Goal: Task Accomplishment & Management: Manage account settings

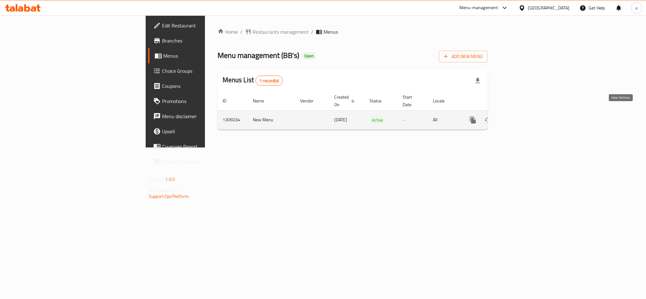
click at [522, 116] on icon "enhanced table" at bounding box center [518, 120] width 8 height 8
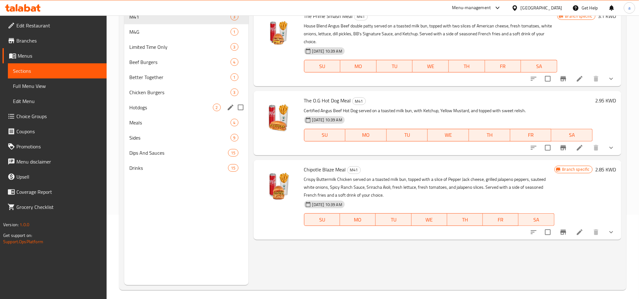
scroll to position [88, 0]
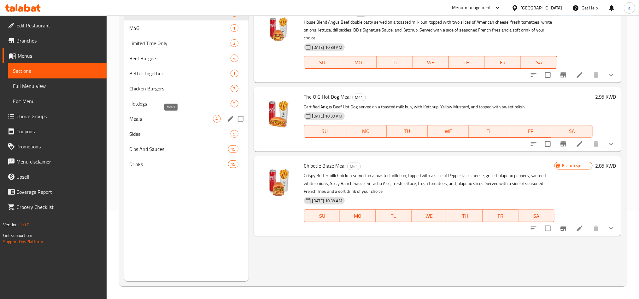
click at [136, 118] on span "Meals" at bounding box center [171, 119] width 84 height 8
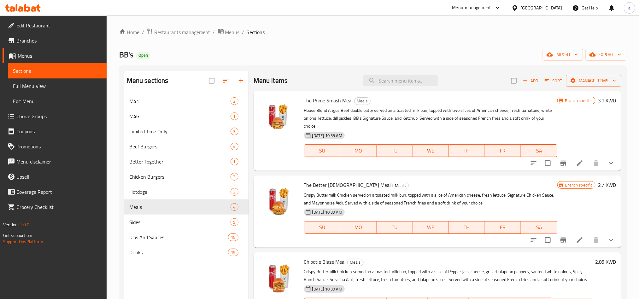
click at [25, 85] on span "Full Menu View" at bounding box center [57, 86] width 89 height 8
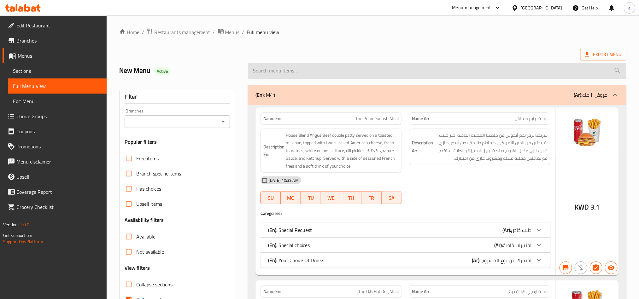
click at [286, 70] on input "search" at bounding box center [437, 71] width 378 height 16
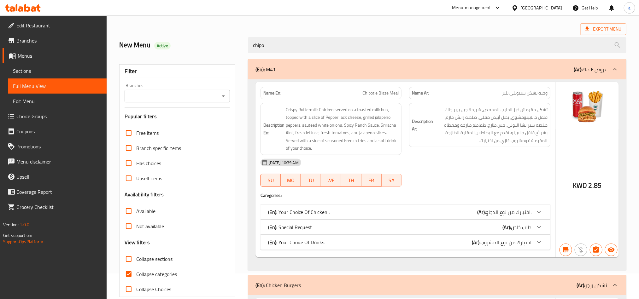
scroll to position [47, 0]
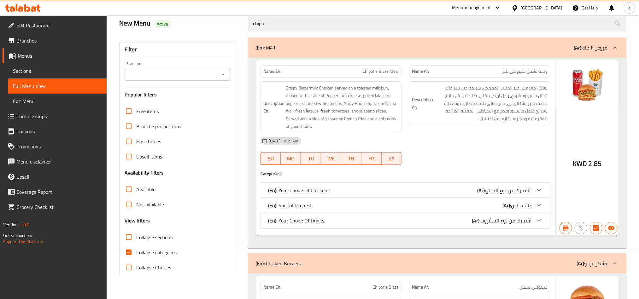
type input "chipo"
click at [537, 205] on icon at bounding box center [539, 206] width 8 height 8
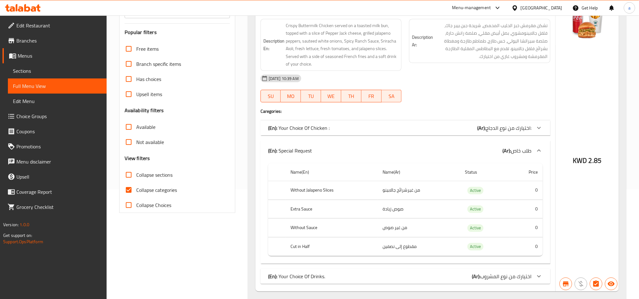
scroll to position [236, 0]
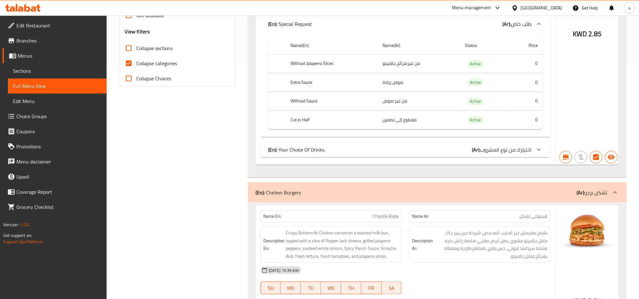
click at [549, 7] on div "[GEOGRAPHIC_DATA]" at bounding box center [541, 7] width 42 height 7
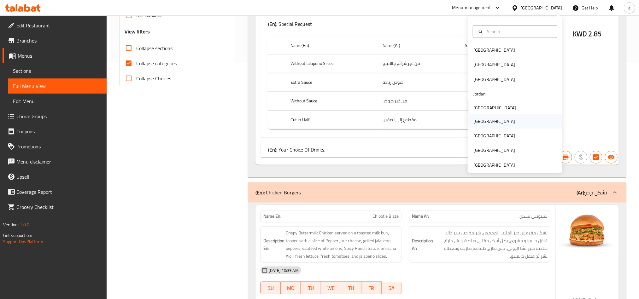
click at [473, 120] on div "[GEOGRAPHIC_DATA]" at bounding box center [494, 121] width 42 height 7
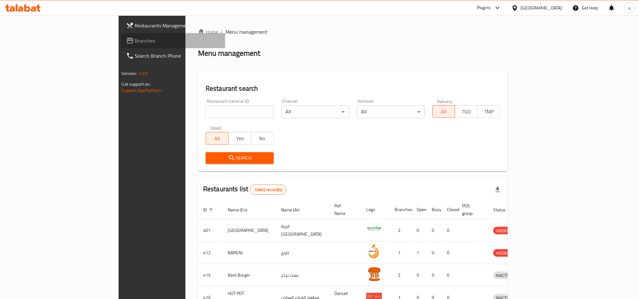
click at [135, 38] on span "Branches" at bounding box center [177, 41] width 85 height 8
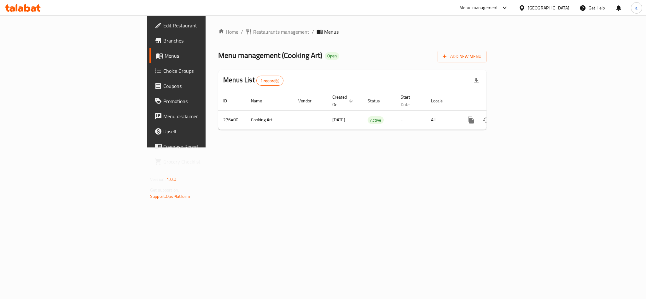
click at [560, 7] on div "[GEOGRAPHIC_DATA]" at bounding box center [549, 7] width 42 height 7
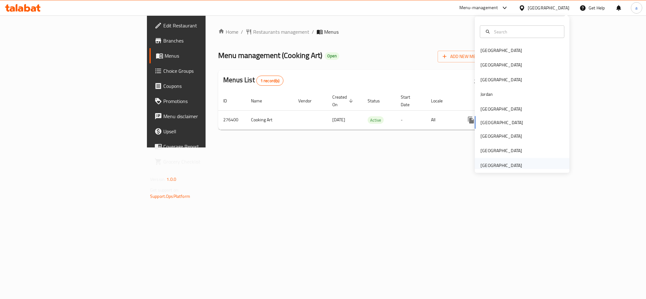
click at [480, 167] on div "[GEOGRAPHIC_DATA]" at bounding box center [501, 165] width 42 height 7
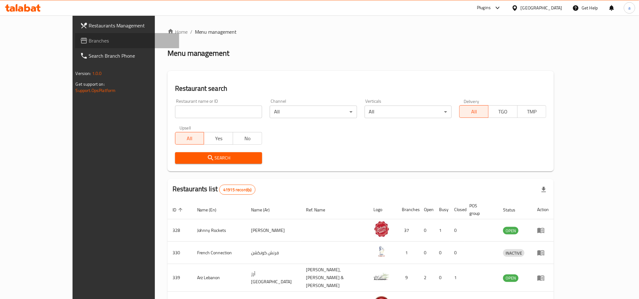
click at [89, 38] on span "Branches" at bounding box center [131, 41] width 85 height 8
